Goal: Task Accomplishment & Management: Use online tool/utility

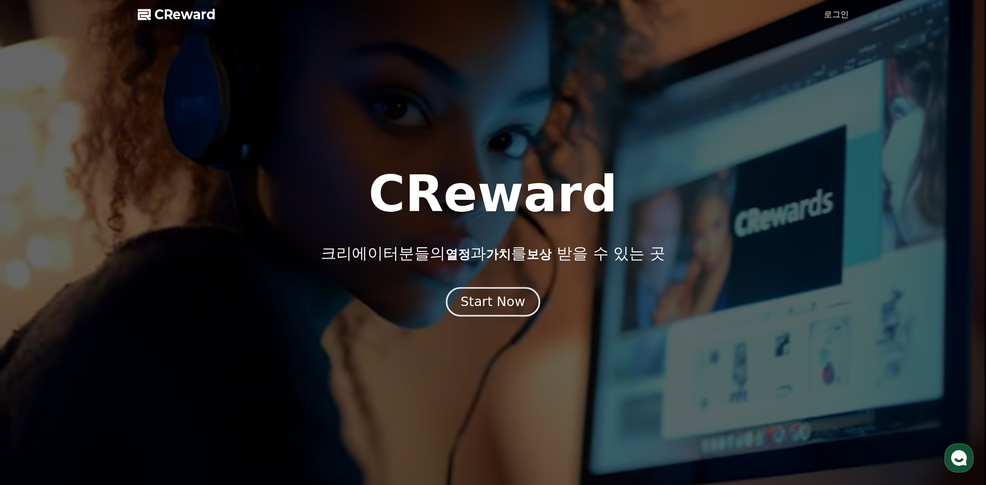
click at [479, 309] on div "Start Now" at bounding box center [493, 302] width 64 height 18
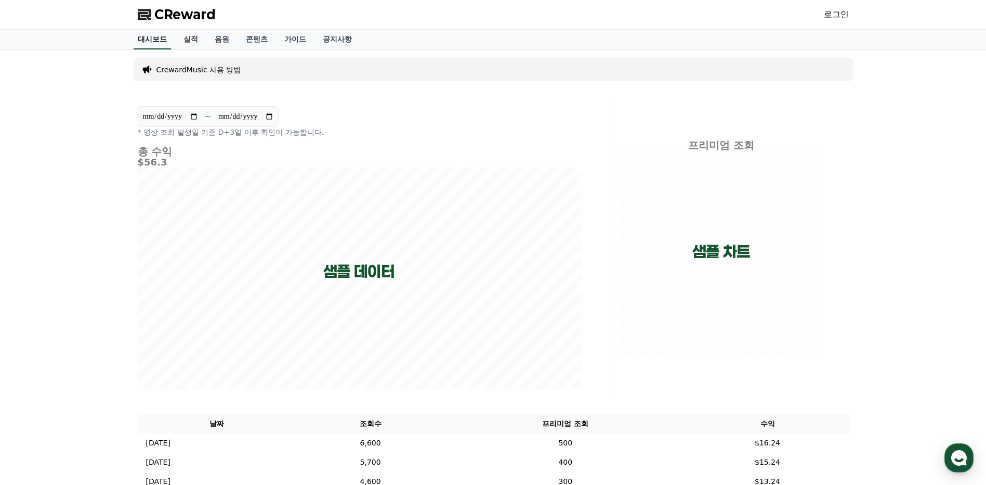
click at [151, 42] on link "대시보드" at bounding box center [152, 40] width 37 height 20
click at [149, 44] on link "대시보드" at bounding box center [152, 40] width 37 height 20
click at [192, 42] on link "실적" at bounding box center [190, 40] width 31 height 20
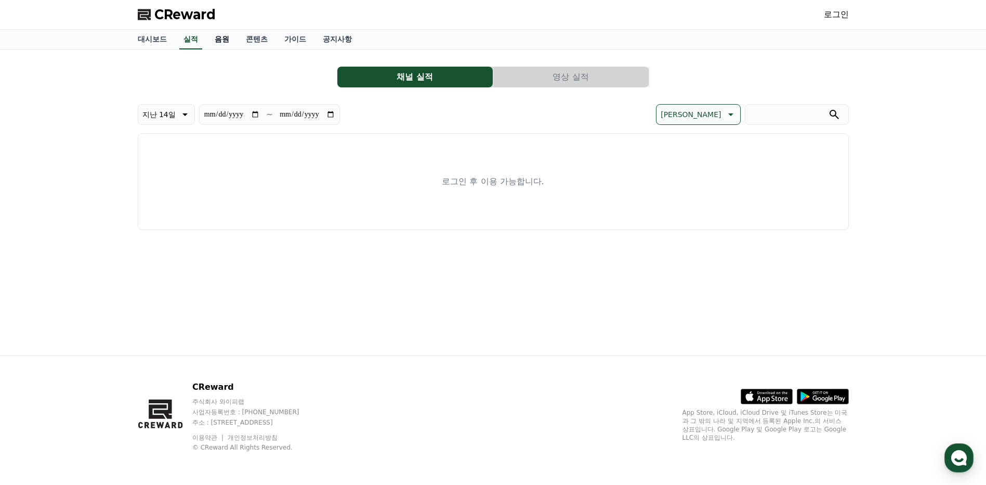
click at [221, 44] on link "음원" at bounding box center [221, 40] width 31 height 20
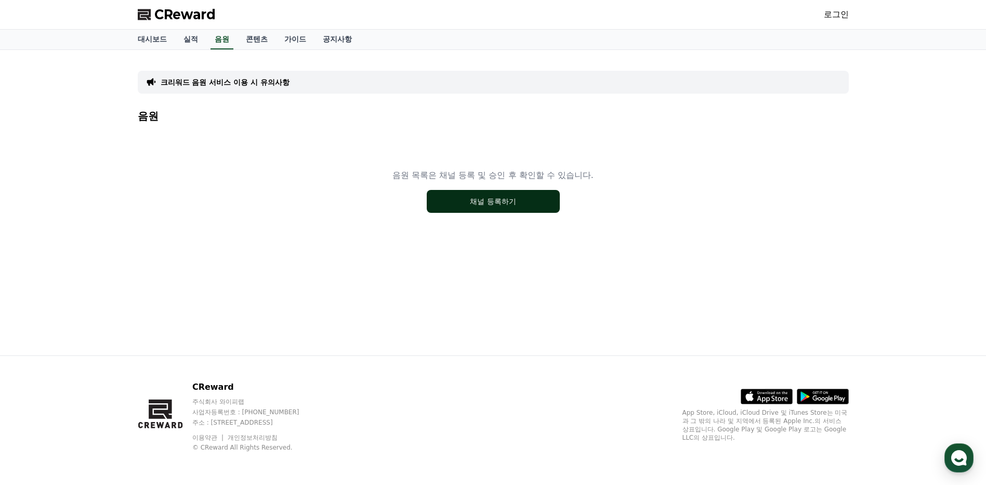
click at [533, 208] on button "채널 등록하기" at bounding box center [493, 201] width 133 height 23
